Goal: Information Seeking & Learning: Learn about a topic

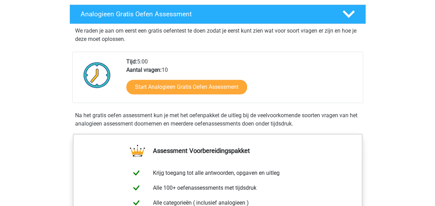
scroll to position [109, 0]
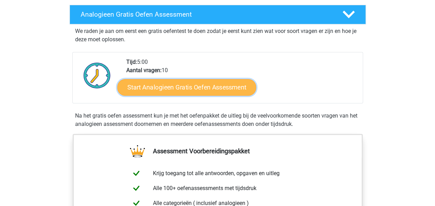
click at [148, 84] on link "Start Analogieen Gratis Oefen Assessment" at bounding box center [186, 87] width 139 height 17
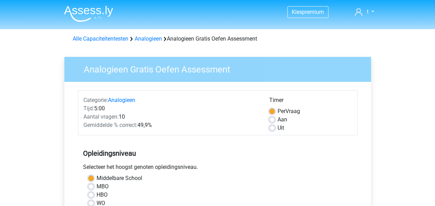
click at [278, 127] on label "Uit" at bounding box center [281, 128] width 7 height 8
click at [273, 127] on input "Uit" at bounding box center [272, 127] width 6 height 7
radio input "true"
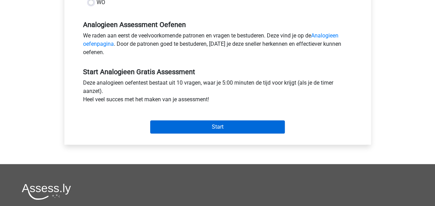
scroll to position [200, 0]
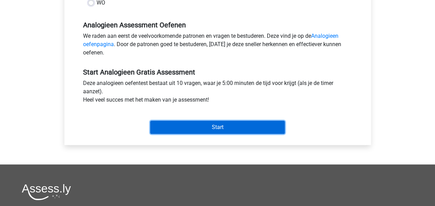
drag, startPoint x: 213, startPoint y: 128, endPoint x: 262, endPoint y: 44, distance: 97.1
click at [262, 44] on form "Categorie: Analogieen Tijd: 5:00 Aantal vragen: 10 Gemiddelde % correct: 49,9% …" at bounding box center [218, 13] width 280 height 246
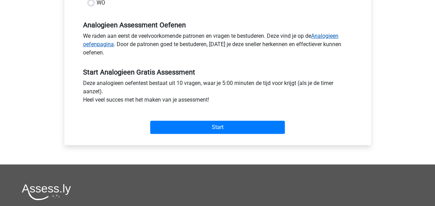
click at [333, 37] on link "Analogieen oefenpagina" at bounding box center [210, 40] width 255 height 15
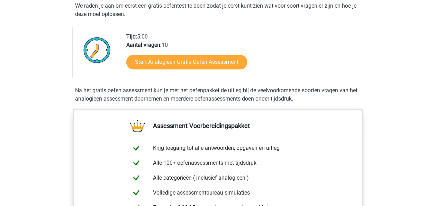
scroll to position [133, 0]
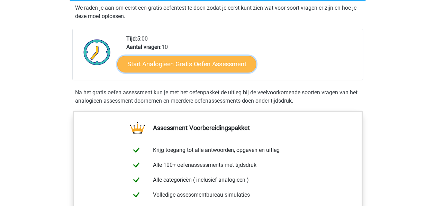
click at [221, 62] on link "Start Analogieen Gratis Oefen Assessment" at bounding box center [186, 63] width 139 height 17
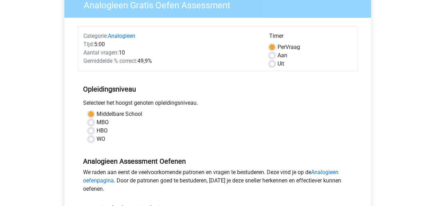
scroll to position [64, 0]
click at [270, 68] on div "Uit" at bounding box center [310, 64] width 83 height 8
click at [278, 66] on label "Uit" at bounding box center [281, 64] width 7 height 8
click at [272, 66] on input "Uit" at bounding box center [272, 63] width 6 height 7
radio input "true"
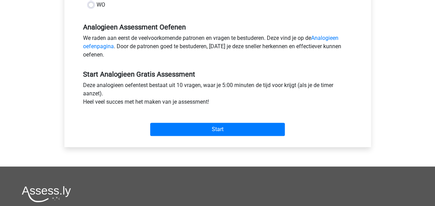
scroll to position [198, 0]
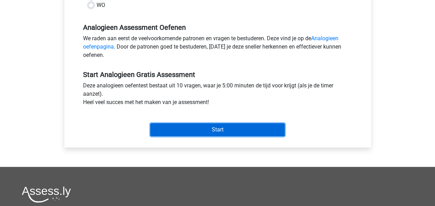
click at [230, 128] on input "Start" at bounding box center [217, 129] width 135 height 13
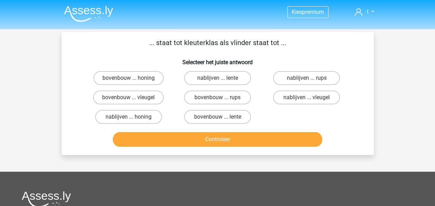
drag, startPoint x: 156, startPoint y: 41, endPoint x: 187, endPoint y: 42, distance: 30.5
click at [187, 42] on p "... staat tot kleuterklas als vlinder staat tot ..." at bounding box center [218, 42] width 290 height 10
drag, startPoint x: 187, startPoint y: 42, endPoint x: 162, endPoint y: 57, distance: 29.6
click at [162, 57] on h6 "Selecteer het juiste antwoord" at bounding box center [218, 59] width 290 height 12
click at [225, 100] on label "bovenbouw ... rups" at bounding box center [217, 97] width 67 height 14
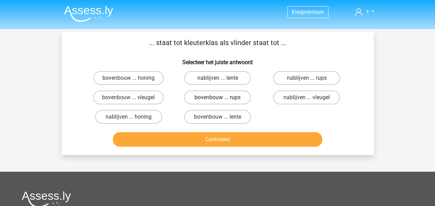
click at [222, 100] on input "bovenbouw ... rups" at bounding box center [219, 99] width 4 height 4
radio input "true"
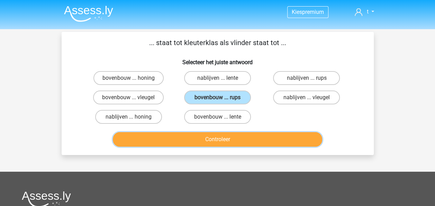
click at [251, 138] on button "Controleer" at bounding box center [217, 139] width 209 height 15
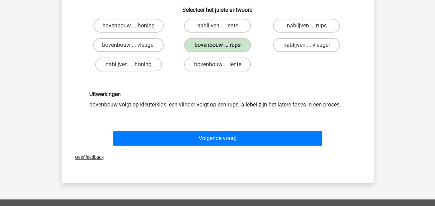
scroll to position [53, 0]
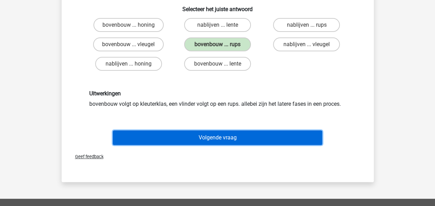
click at [251, 133] on button "Volgende vraag" at bounding box center [217, 137] width 209 height 15
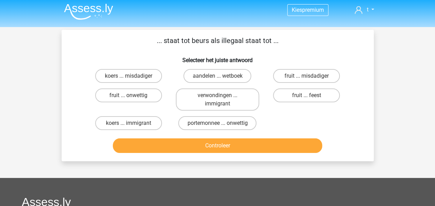
scroll to position [0, 0]
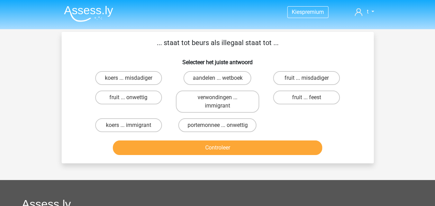
click at [233, 50] on div "... staat tot beurs als illegaal staat tot ... Selecteer het juiste antwoord ko…" at bounding box center [217, 97] width 307 height 120
click at [149, 74] on label "koers ... misdadiger" at bounding box center [128, 78] width 67 height 14
click at [133, 78] on input "koers ... misdadiger" at bounding box center [130, 80] width 4 height 4
radio input "true"
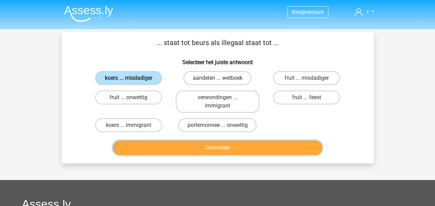
click at [201, 146] on button "Controleer" at bounding box center [217, 147] width 209 height 15
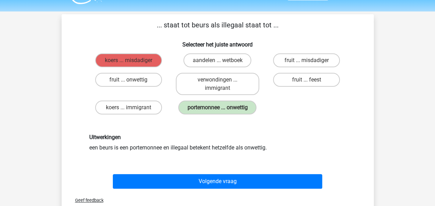
scroll to position [19, 0]
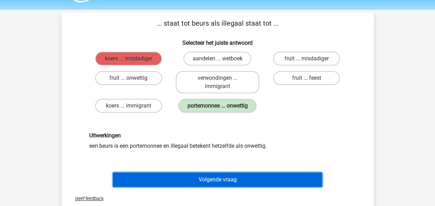
click at [191, 183] on button "Volgende vraag" at bounding box center [217, 179] width 209 height 15
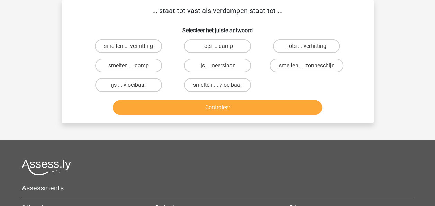
scroll to position [0, 0]
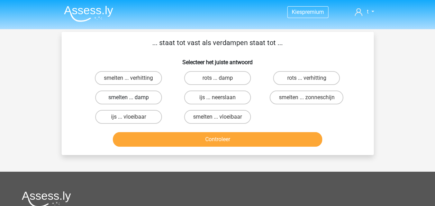
click at [139, 98] on label "smelten ... damp" at bounding box center [128, 97] width 67 height 14
click at [133, 98] on input "smelten ... damp" at bounding box center [130, 99] width 4 height 4
radio input "true"
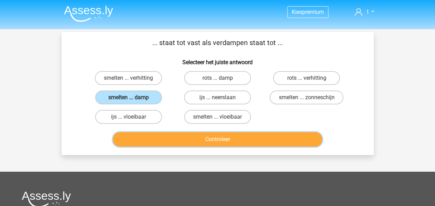
click at [186, 140] on button "Controleer" at bounding box center [217, 139] width 209 height 15
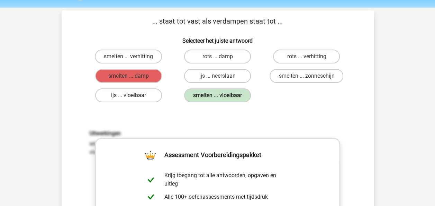
scroll to position [6, 0]
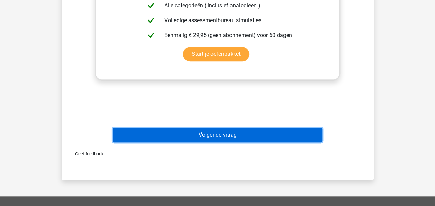
click at [182, 132] on button "Volgende vraag" at bounding box center [217, 134] width 209 height 15
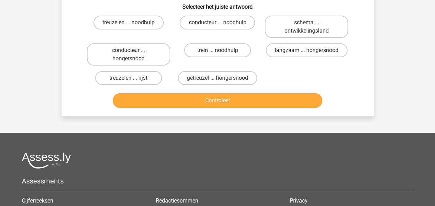
scroll to position [32, 0]
